Goal: Transaction & Acquisition: Purchase product/service

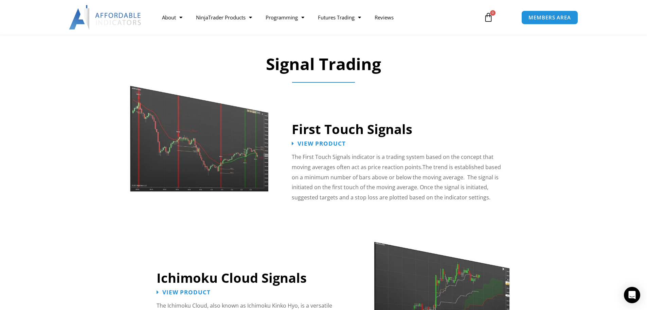
scroll to position [816, 0]
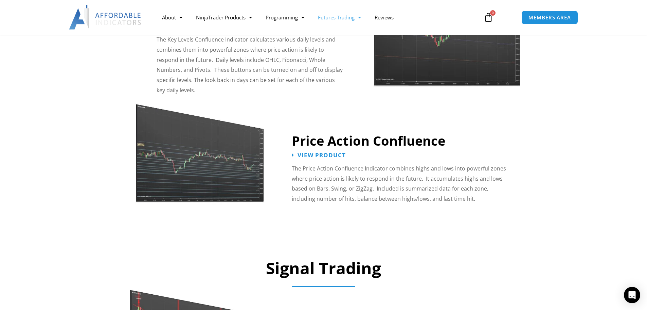
click at [351, 18] on link "Futures Trading" at bounding box center [339, 18] width 57 height 16
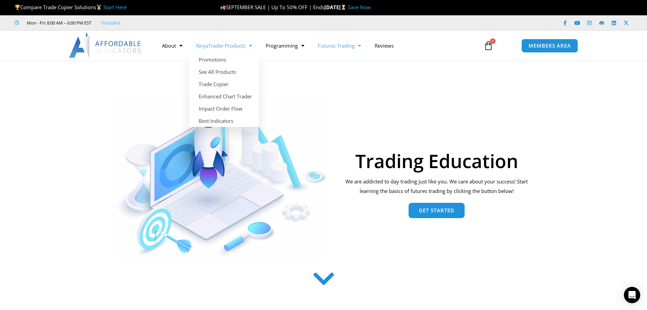
click at [239, 47] on link "NinjaTrader Products" at bounding box center [224, 46] width 70 height 16
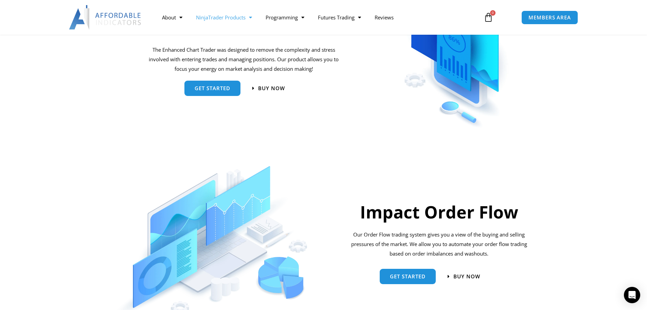
scroll to position [408, 0]
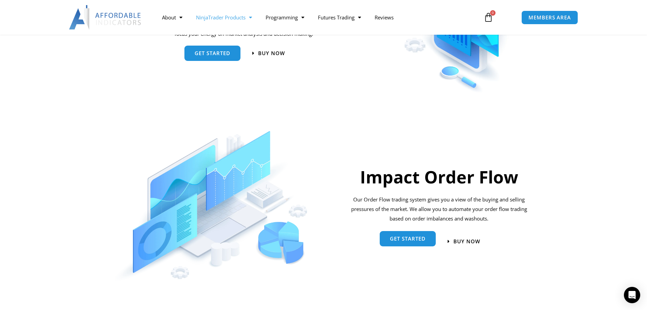
click at [415, 239] on span "Get started" at bounding box center [408, 239] width 36 height 5
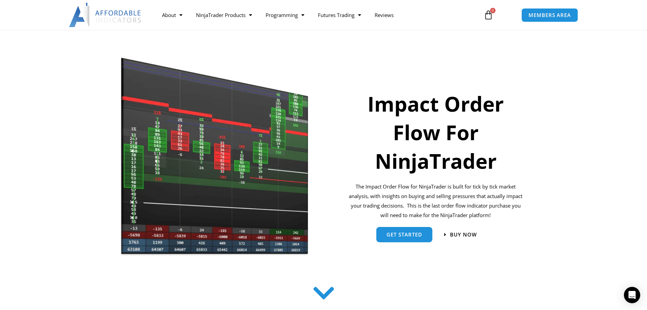
scroll to position [34, 0]
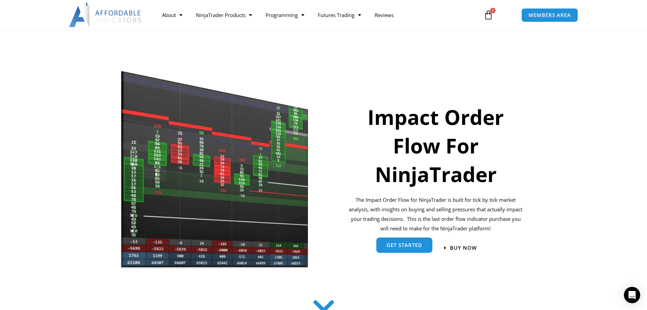
click at [417, 246] on span "get started" at bounding box center [405, 244] width 36 height 5
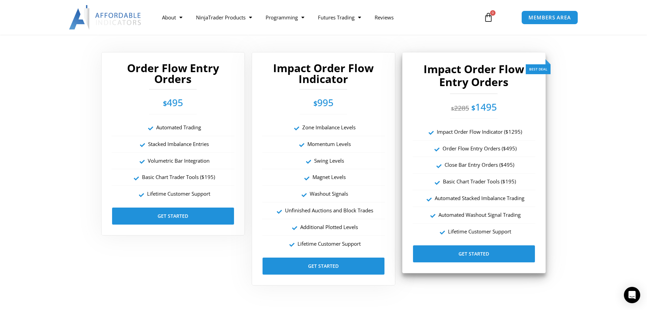
scroll to position [1211, 0]
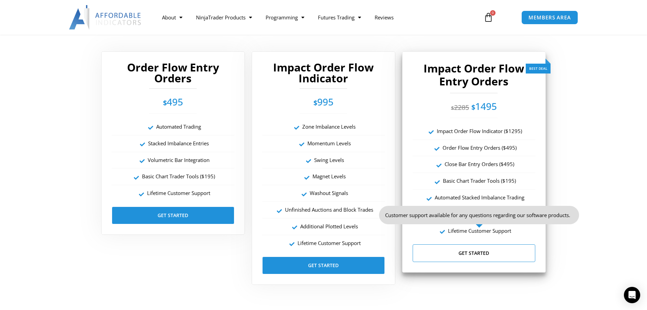
click at [461, 252] on link "Get Started" at bounding box center [474, 253] width 123 height 18
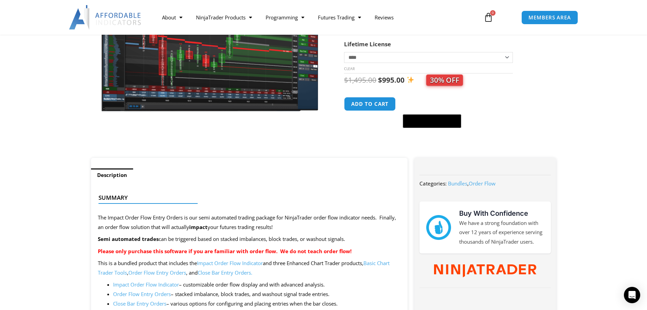
scroll to position [102, 0]
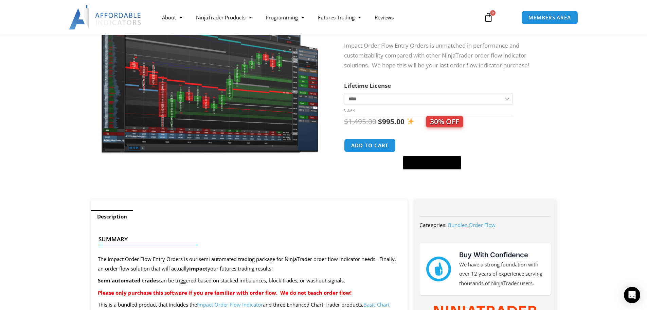
click at [507, 97] on select "**********" at bounding box center [428, 98] width 169 height 11
click at [344, 93] on select "**********" at bounding box center [428, 98] width 169 height 11
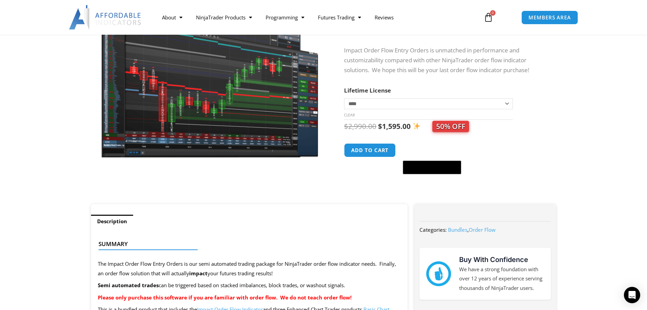
click at [506, 104] on select "**********" at bounding box center [428, 103] width 169 height 11
select select "*"
click at [344, 98] on select "**********" at bounding box center [428, 103] width 169 height 11
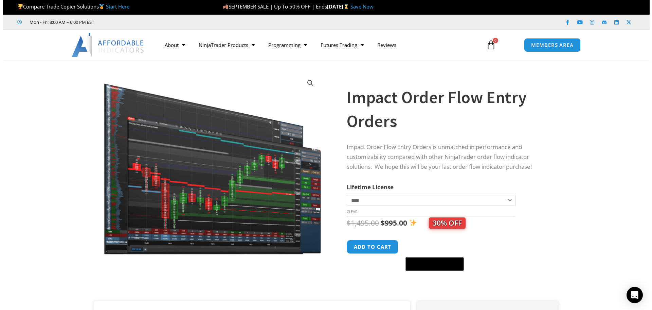
scroll to position [0, 0]
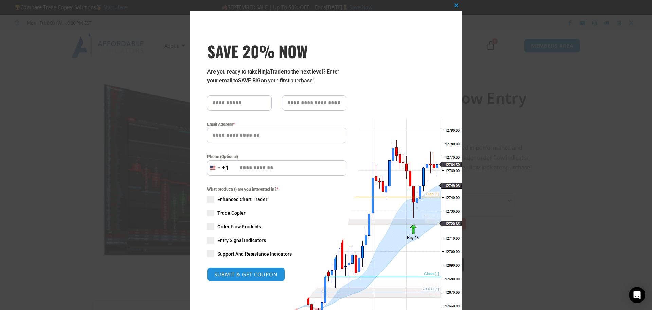
click at [208, 225] on span "SAVE 20% NOW popup" at bounding box center [210, 226] width 7 height 7
click at [208, 240] on span "SAVE 20% NOW popup" at bounding box center [210, 240] width 7 height 7
click at [209, 252] on span "SAVE 20% NOW popup" at bounding box center [210, 253] width 7 height 7
click at [253, 104] on input "SAVE 20% NOW popup" at bounding box center [239, 102] width 65 height 15
type input "****"
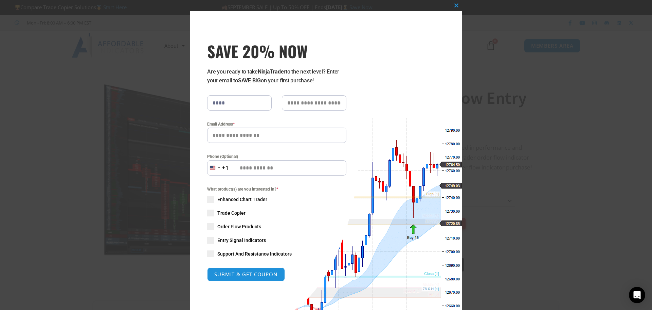
type input "**"
type input "**********"
click at [240, 272] on button "SUBMIT & GET COUPON" at bounding box center [246, 274] width 82 height 15
type input "**********"
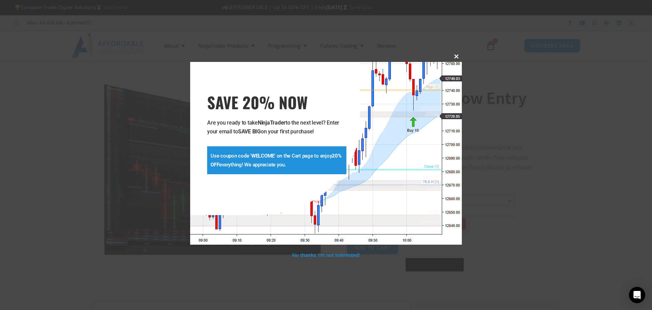
click at [455, 57] on span "SAVE 20% NOW popup" at bounding box center [456, 56] width 11 height 4
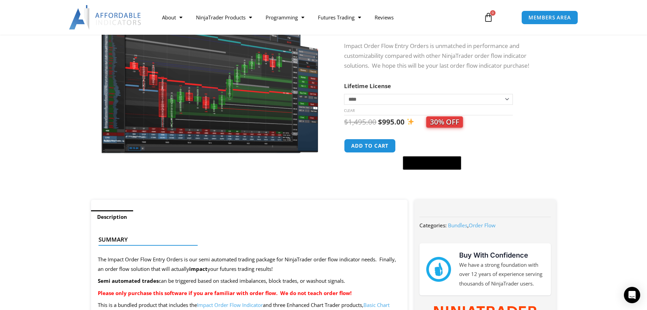
scroll to position [68, 0]
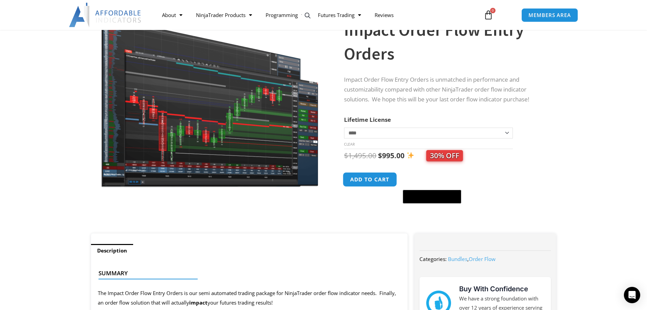
click at [370, 179] on button "Add to cart" at bounding box center [370, 179] width 54 height 15
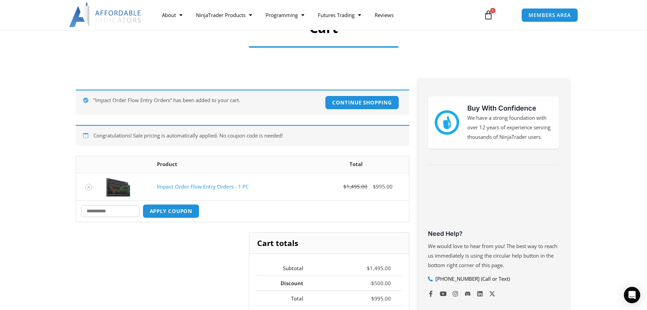
scroll to position [68, 0]
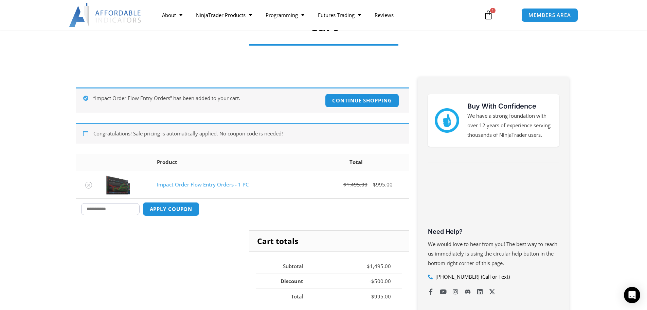
click at [136, 210] on input "Coupon:" at bounding box center [110, 209] width 58 height 12
type input "*******"
click at [162, 209] on button "Apply coupon" at bounding box center [171, 209] width 60 height 15
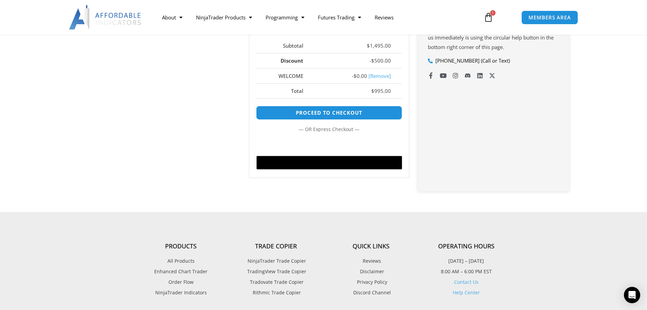
scroll to position [322, 0]
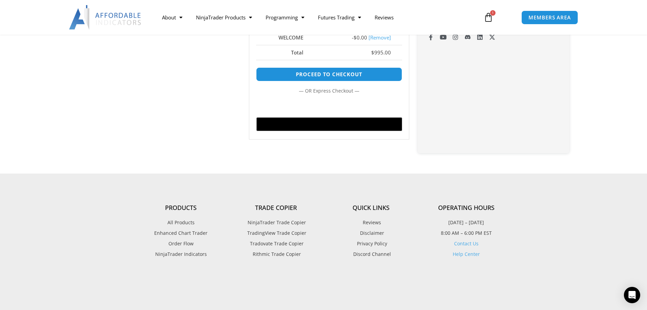
click at [188, 253] on span "NinjaTrader Indicators" at bounding box center [181, 253] width 52 height 9
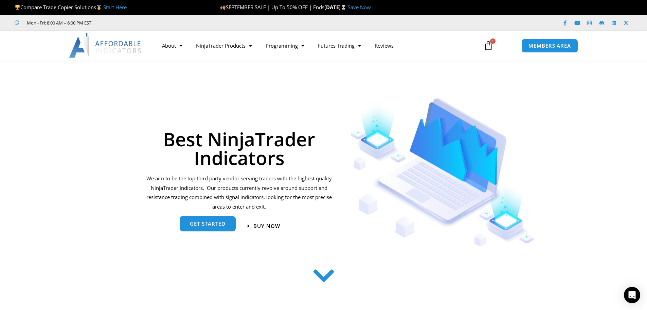
click at [215, 226] on span "get started" at bounding box center [208, 223] width 36 height 5
click at [216, 226] on span "get started" at bounding box center [208, 223] width 36 height 5
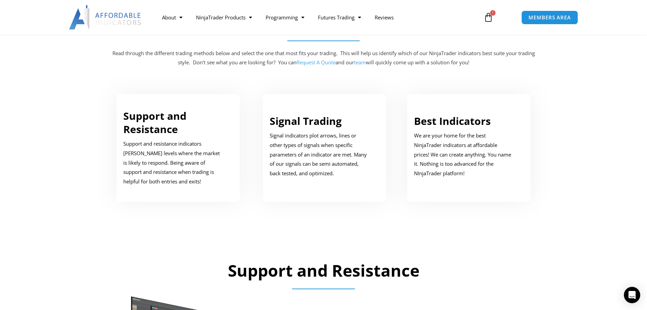
scroll to position [343, 0]
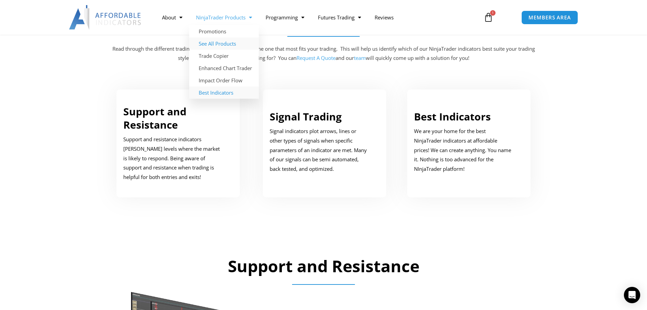
click at [218, 43] on link "See All Products" at bounding box center [224, 43] width 70 height 12
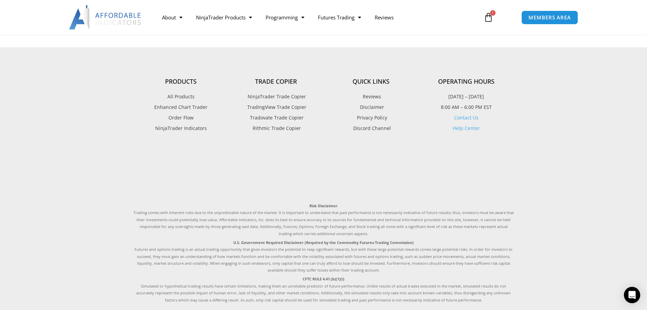
scroll to position [1767, 0]
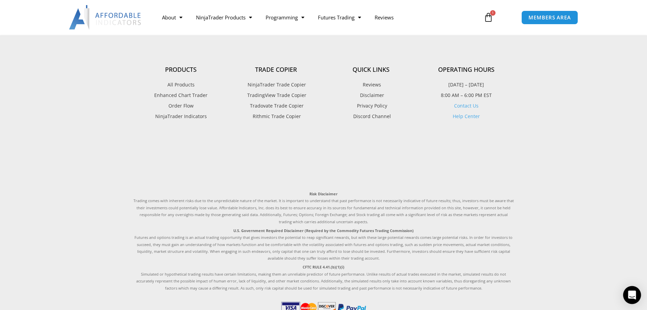
click at [628, 292] on div "Open Intercom Messenger" at bounding box center [633, 295] width 18 height 18
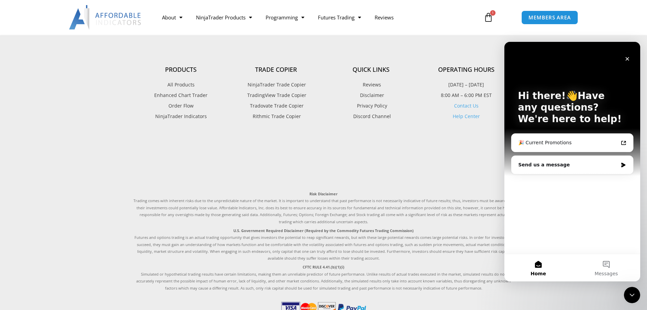
scroll to position [0, 0]
click at [573, 165] on div "Send us a message" at bounding box center [569, 164] width 100 height 7
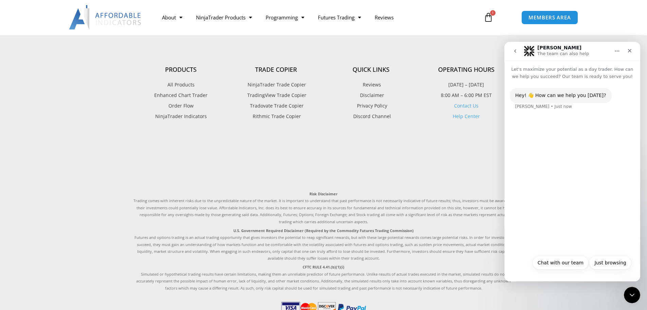
click at [563, 198] on div "Hey! 👋 How can we help you [DATE]? [PERSON_NAME] • Just now" at bounding box center [573, 165] width 136 height 171
click at [569, 263] on button "Chat with our team" at bounding box center [561, 263] width 56 height 14
click at [582, 244] on div "Hey! 👋 How can we help you today? Solomon • Just now Chat with our team • Just …" at bounding box center [573, 177] width 136 height 195
click at [562, 270] on div "Hey! 👋 How can we help you today? Solomon • Just now Chat with our team • Just …" at bounding box center [573, 177] width 136 height 195
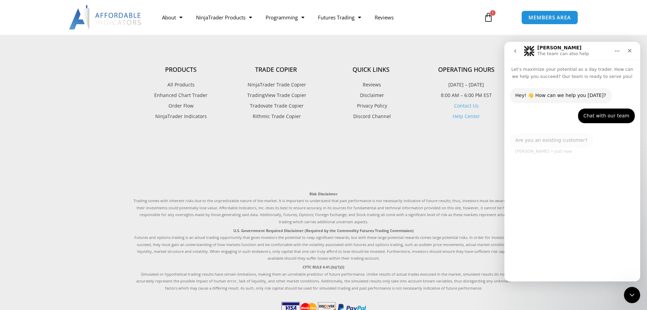
click at [559, 276] on div "Hey! 👋 How can we help you today? Solomon • Just now Chat with our team • Just …" at bounding box center [573, 180] width 136 height 201
click at [624, 263] on button "No" at bounding box center [623, 263] width 17 height 14
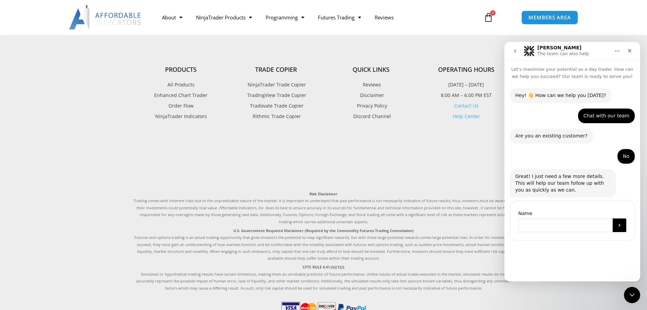
click at [565, 224] on input "Name" at bounding box center [566, 225] width 94 height 14
type input "*******"
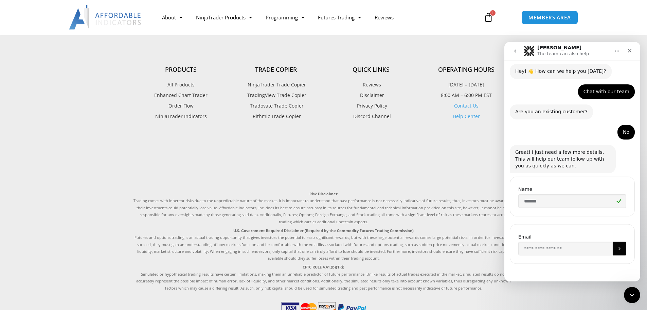
scroll to position [24, 0]
drag, startPoint x: 560, startPoint y: 249, endPoint x: 558, endPoint y: 255, distance: 5.9
click at [560, 249] on input "Enter your email" at bounding box center [566, 248] width 94 height 14
type input "**********"
click at [613, 246] on button "Submit" at bounding box center [620, 248] width 14 height 14
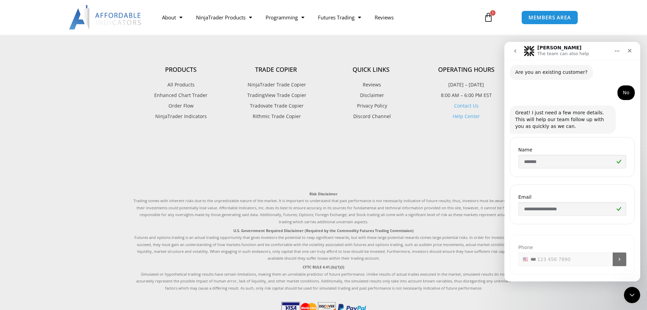
scroll to position [72, 0]
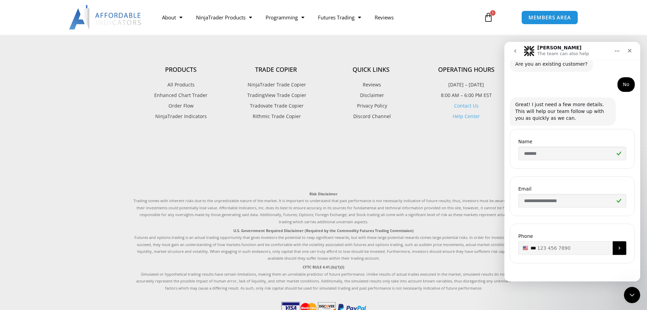
click at [580, 249] on input "**" at bounding box center [573, 248] width 108 height 14
type input "**********"
click at [617, 248] on icon "Submit" at bounding box center [619, 247] width 5 height 5
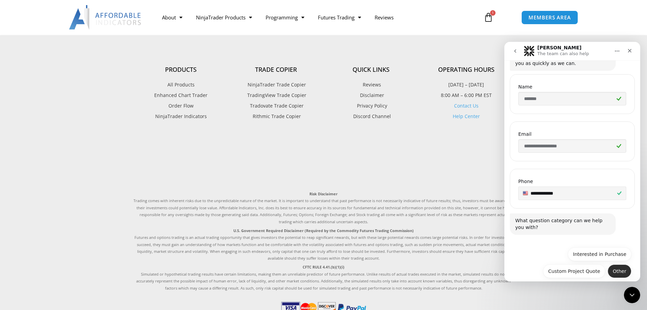
scroll to position [134, 0]
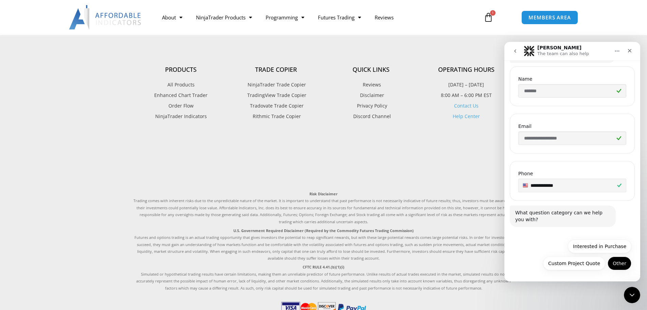
click at [617, 262] on button "Other" at bounding box center [620, 263] width 24 height 14
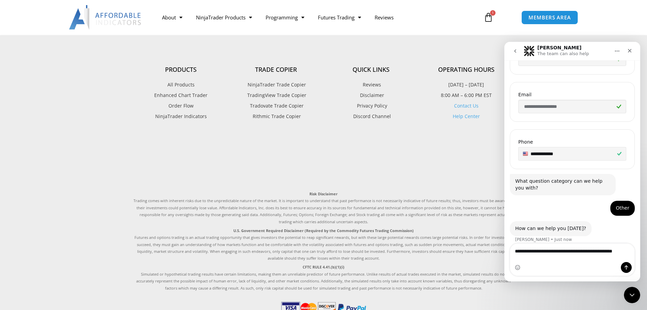
scroll to position [173, 0]
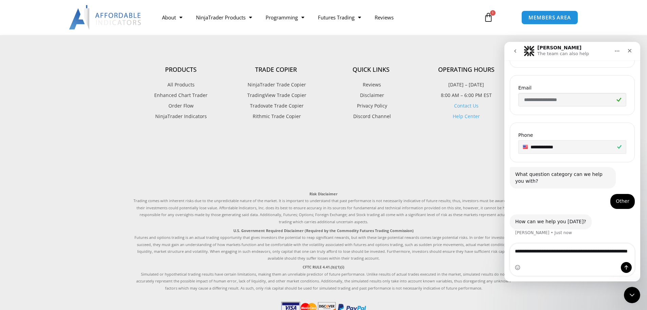
type textarea "**********"
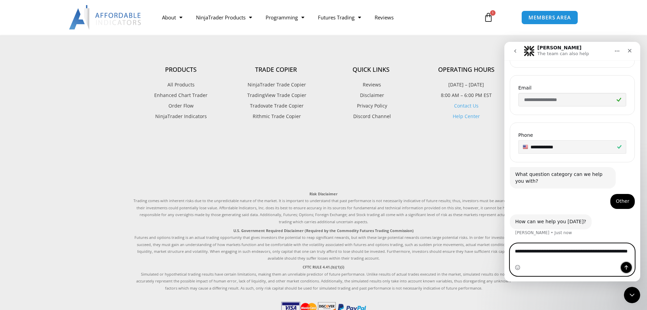
click at [626, 266] on icon "Send a message…" at bounding box center [626, 266] width 5 height 5
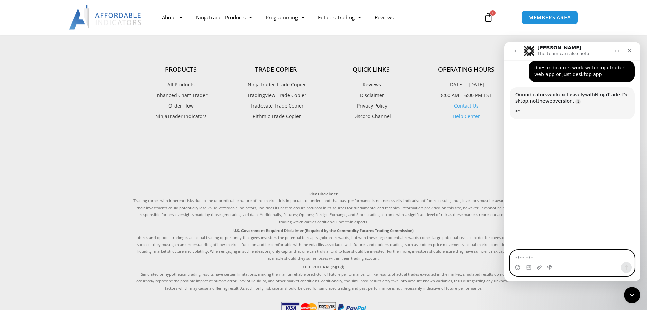
scroll to position [349, 0]
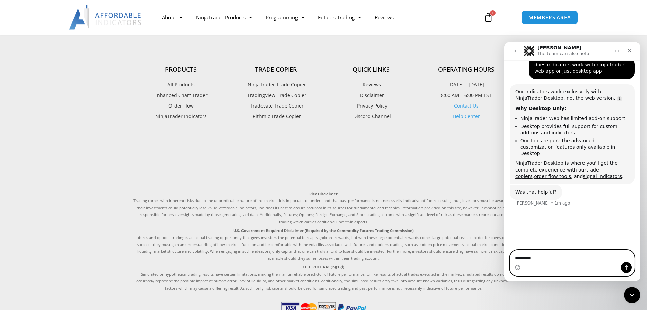
type textarea "**********"
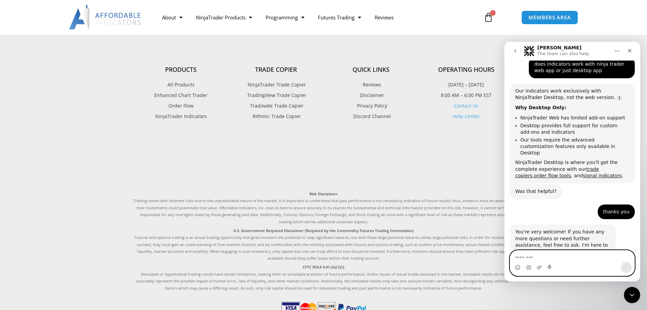
scroll to position [361, 0]
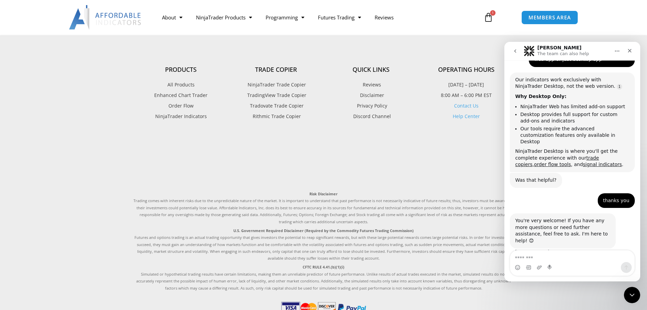
click at [178, 107] on span "Order Flow" at bounding box center [181, 105] width 25 height 9
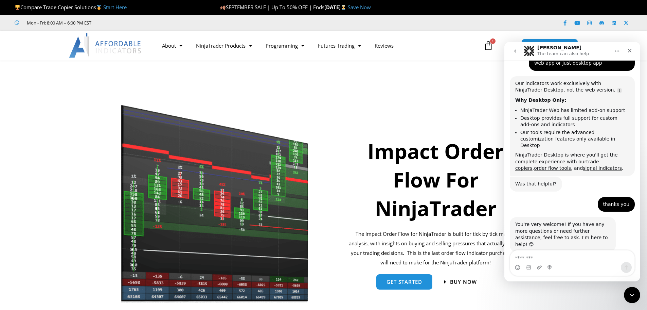
scroll to position [361, 0]
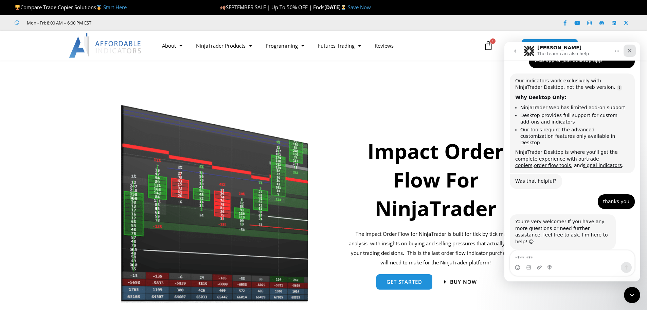
click at [628, 49] on icon "Close" at bounding box center [629, 50] width 5 height 5
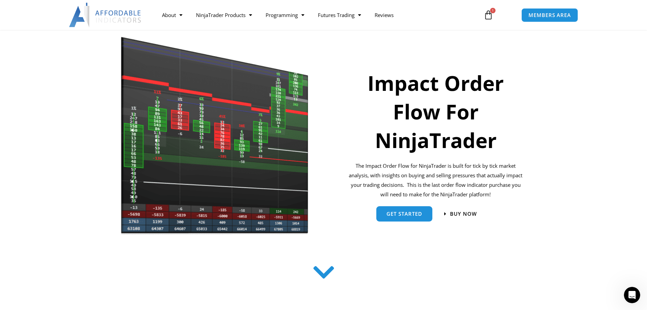
scroll to position [102, 0]
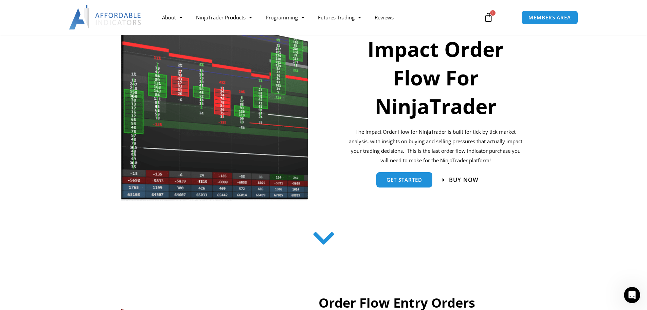
click at [467, 180] on span "Buy now" at bounding box center [464, 180] width 30 height 6
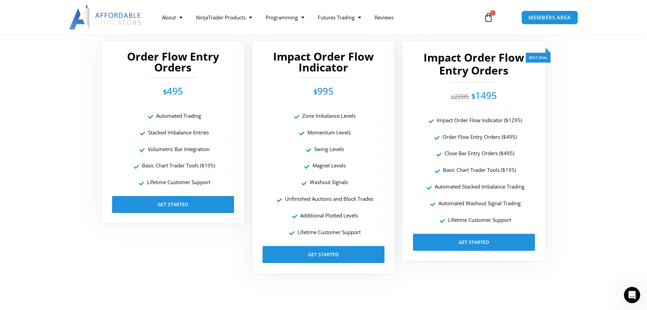
scroll to position [1157, 0]
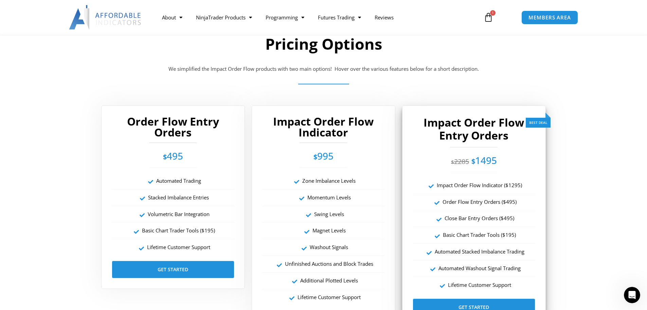
click at [423, 122] on h2 "Impact Order Flow Entry Orders" at bounding box center [474, 129] width 123 height 26
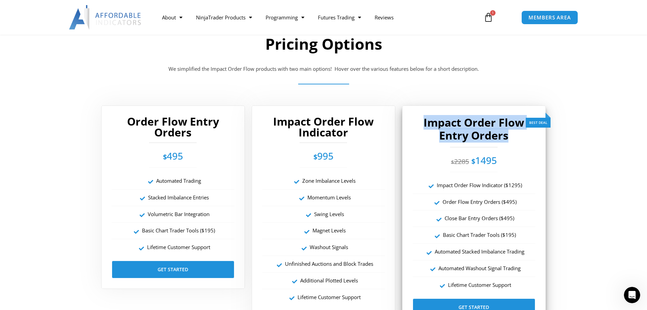
drag, startPoint x: 424, startPoint y: 121, endPoint x: 512, endPoint y: 135, distance: 89.4
click at [512, 135] on h2 "Impact Order Flow Entry Orders" at bounding box center [474, 129] width 123 height 26
copy h2 "Impact Order Flow Entry Orders"
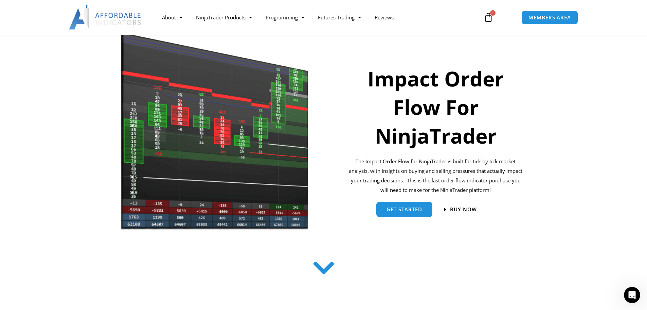
scroll to position [0, 0]
